Goal: Task Accomplishment & Management: Manage account settings

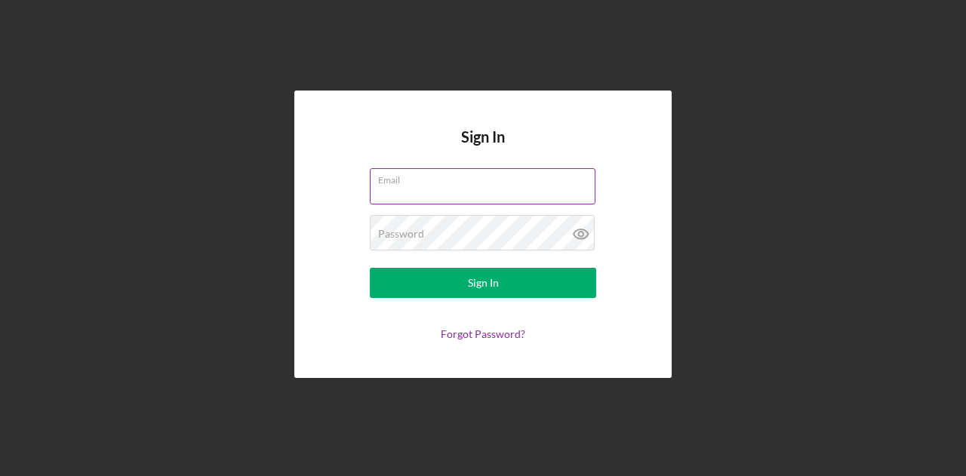
click at [427, 194] on input "Email" at bounding box center [483, 186] width 226 height 36
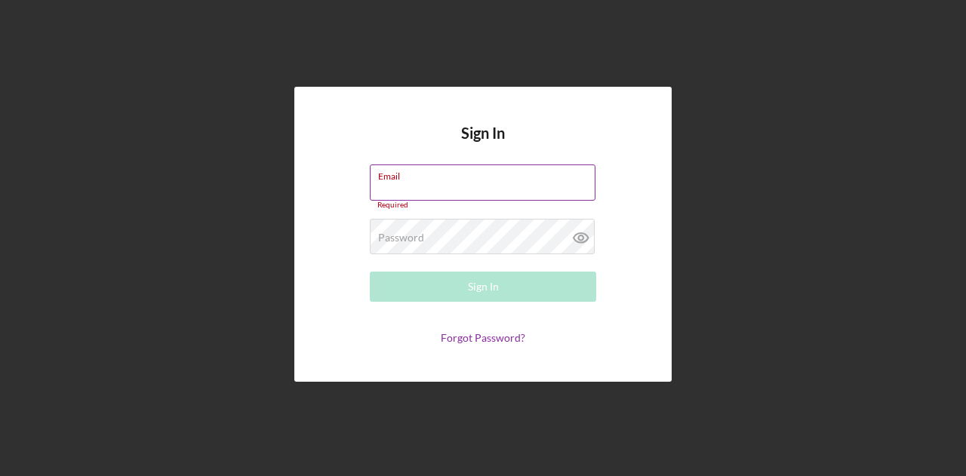
type input "Wrivera@medasf.org"
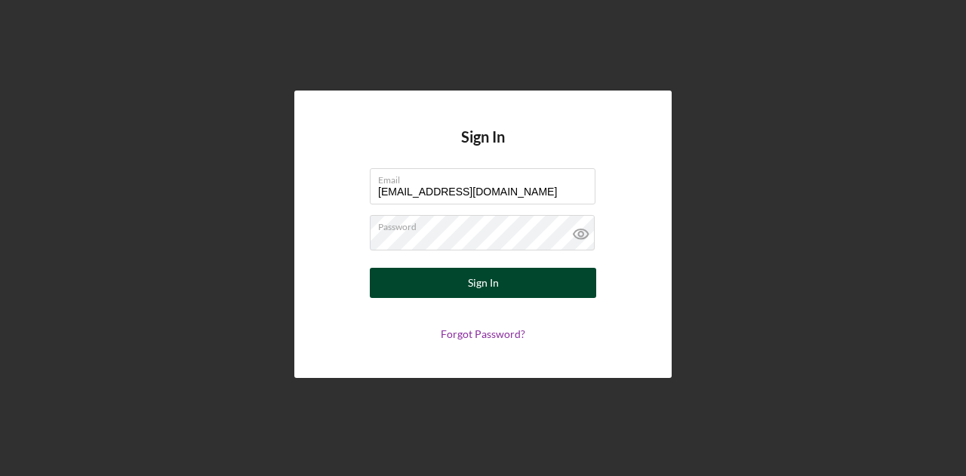
click at [545, 287] on button "Sign In" at bounding box center [483, 283] width 226 height 30
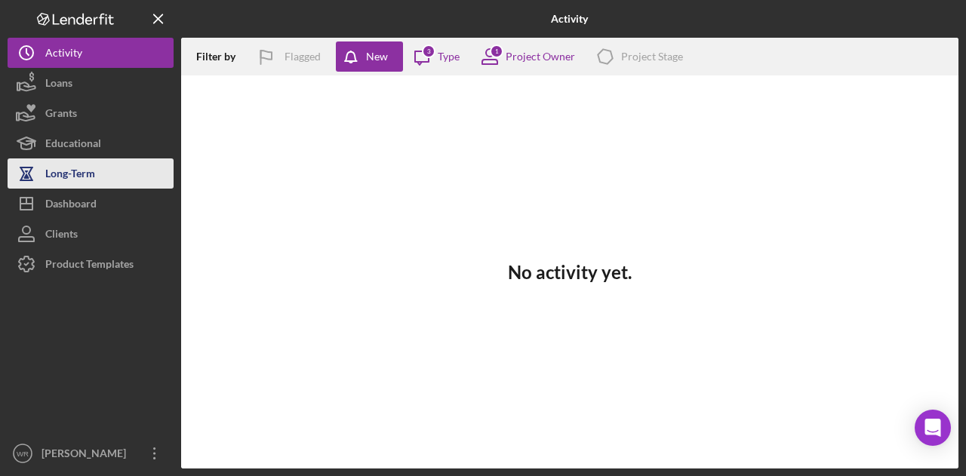
click at [107, 186] on button "Long-Term" at bounding box center [91, 173] width 166 height 30
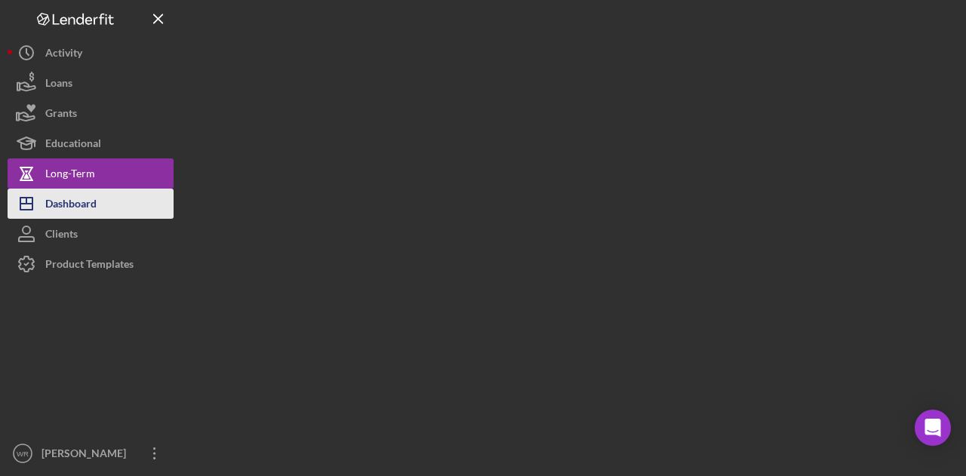
click at [97, 193] on button "Icon/Dashboard Dashboard" at bounding box center [91, 204] width 166 height 30
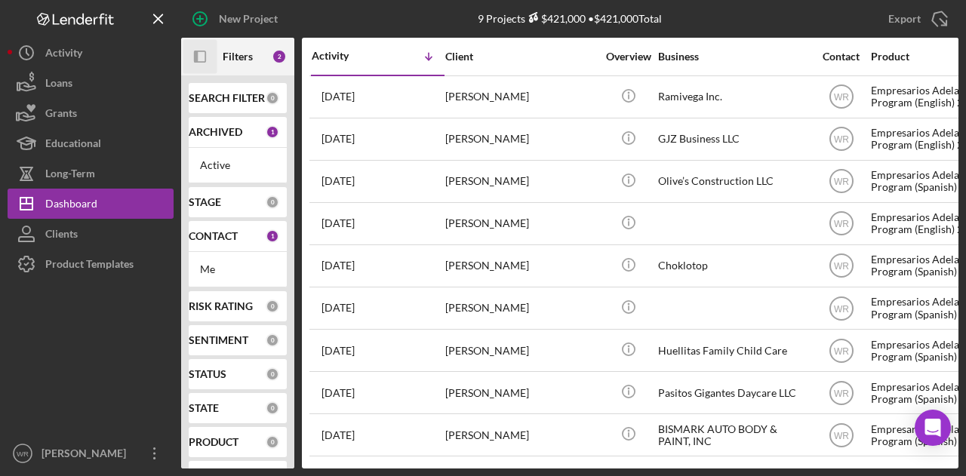
click at [200, 48] on icon "Icon/Panel Side Expand" at bounding box center [200, 57] width 34 height 34
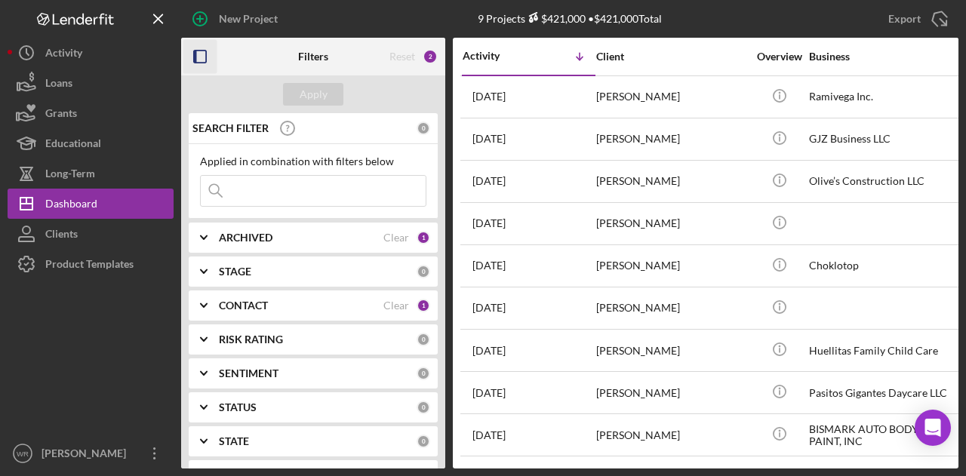
click at [241, 304] on b "CONTACT" at bounding box center [243, 305] width 49 height 12
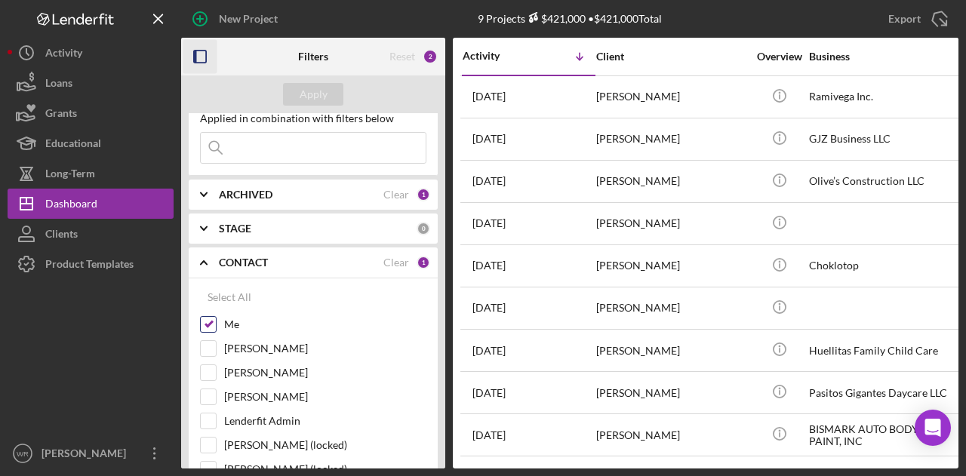
scroll to position [75, 0]
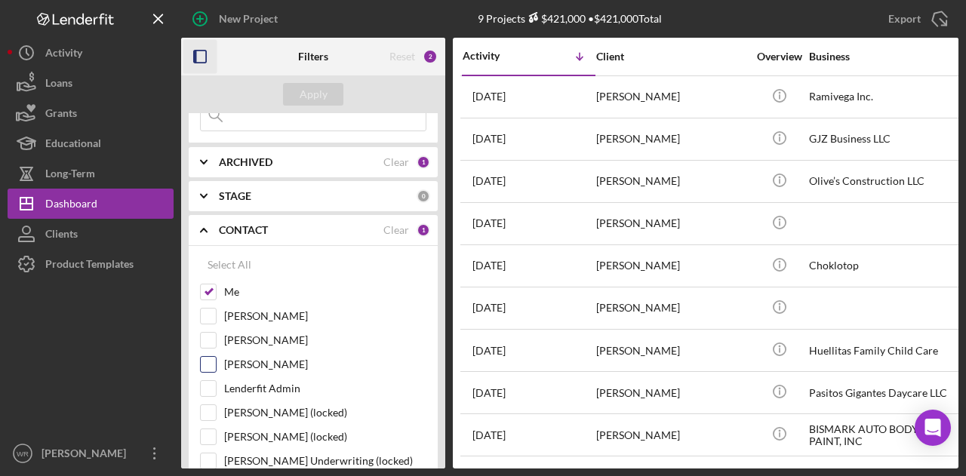
click at [255, 358] on label "Gloria Murillo" at bounding box center [325, 364] width 202 height 15
click at [216, 358] on input "Gloria Murillo" at bounding box center [208, 364] width 15 height 15
click at [314, 97] on div "Apply" at bounding box center [313, 94] width 28 height 23
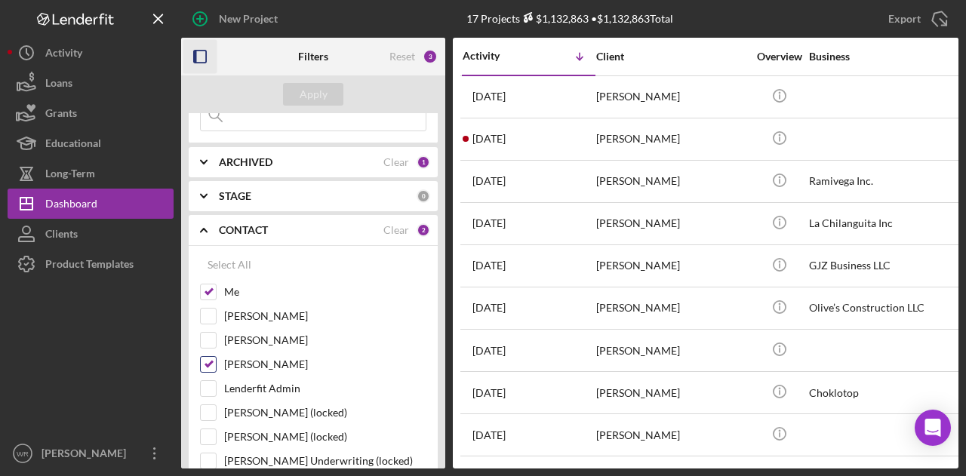
click at [244, 357] on label "Gloria Murillo" at bounding box center [325, 364] width 202 height 15
click at [216, 357] on input "Gloria Murillo" at bounding box center [208, 364] width 15 height 15
checkbox input "false"
click at [308, 84] on div "Apply" at bounding box center [313, 94] width 28 height 23
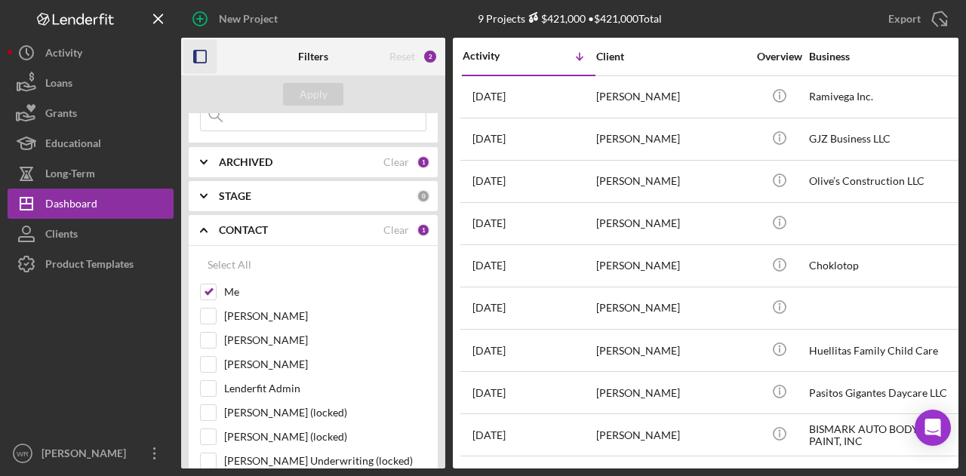
click at [198, 54] on icon "button" at bounding box center [200, 57] width 34 height 34
